Goal: Task Accomplishment & Management: Manage account settings

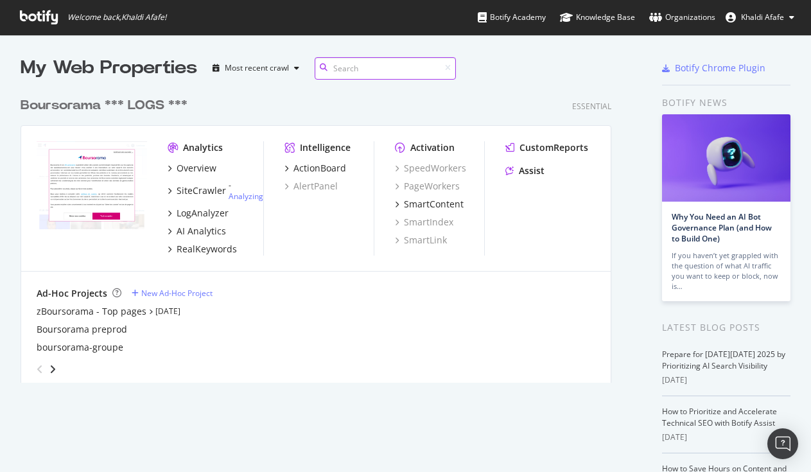
scroll to position [292, 591]
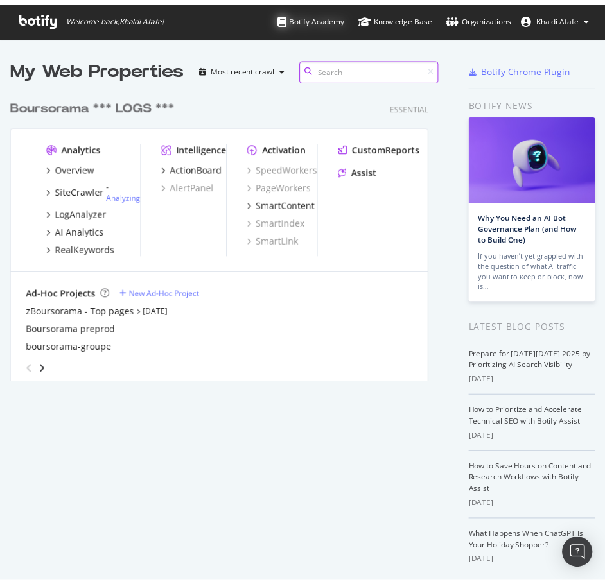
scroll to position [575, 586]
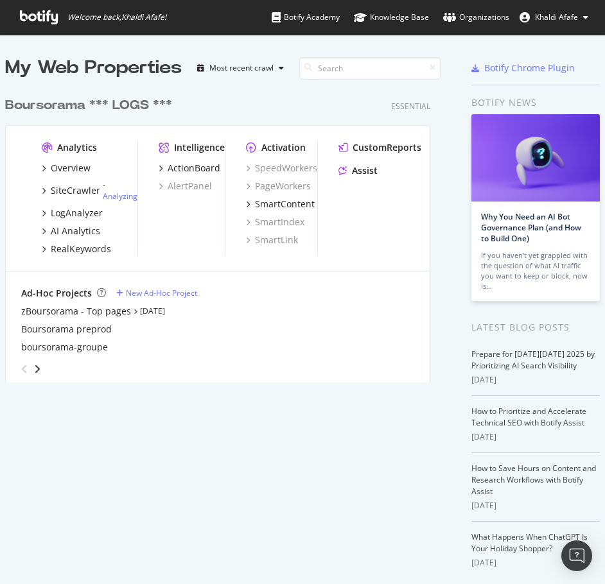
click at [578, 13] on span "Khaldi Afafe" at bounding box center [556, 17] width 43 height 11
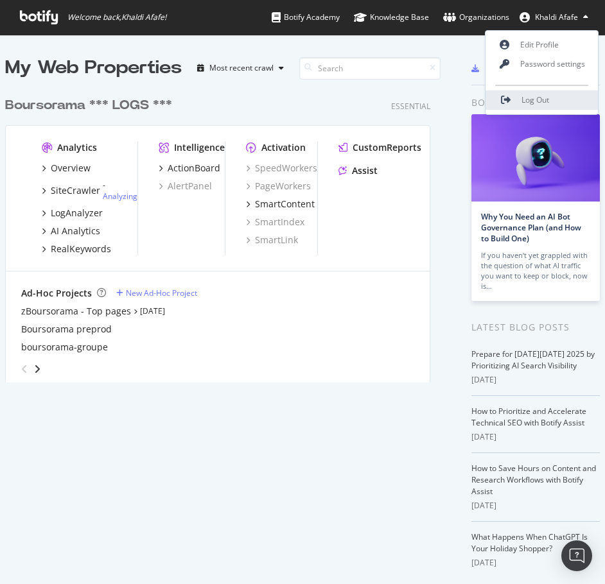
click at [531, 98] on span "Log Out" at bounding box center [535, 99] width 28 height 11
